Goal: Task Accomplishment & Management: Use online tool/utility

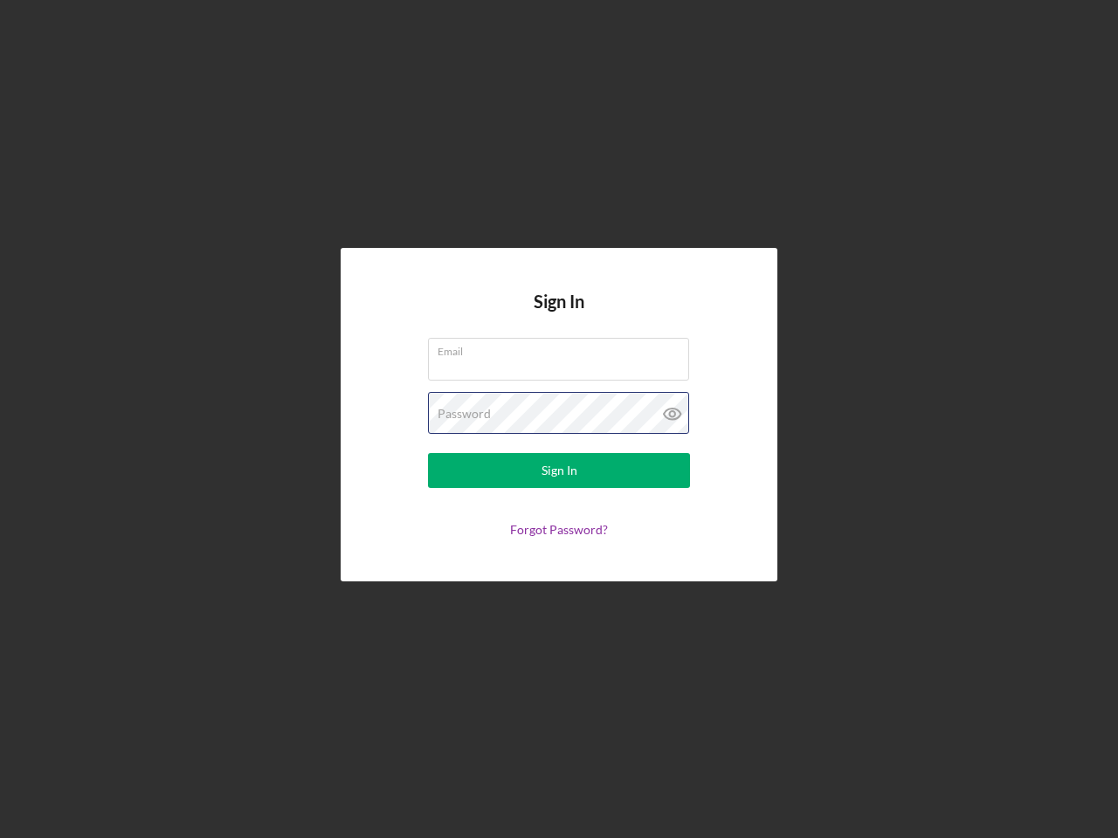
click at [559, 419] on div "Password" at bounding box center [559, 414] width 262 height 44
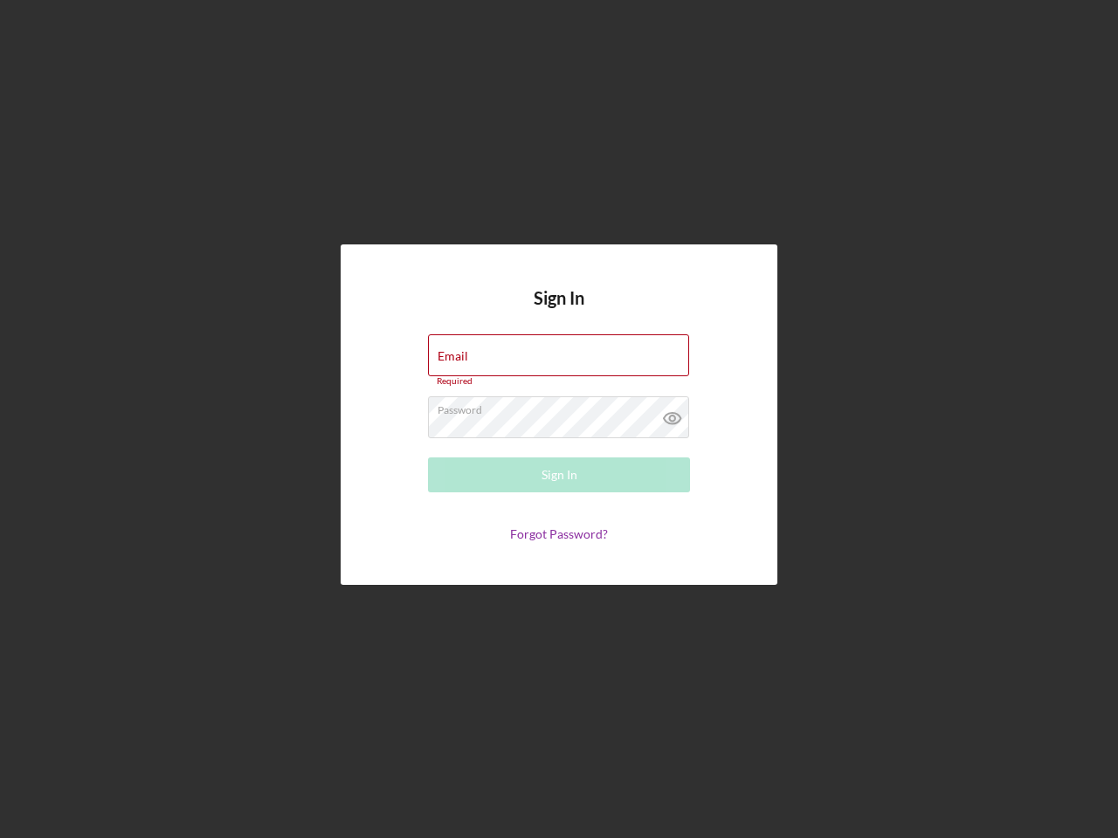
click at [672, 414] on icon at bounding box center [673, 419] width 44 height 44
